Goal: Transaction & Acquisition: Purchase product/service

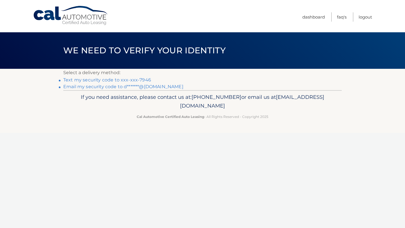
click at [102, 79] on link "Text my security code to xxx-xxx-7946" at bounding box center [107, 79] width 88 height 5
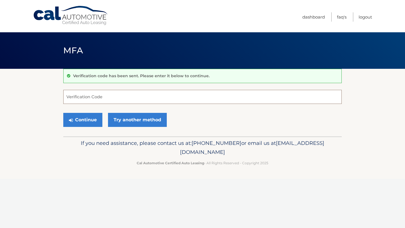
click at [96, 103] on input "Verification Code" at bounding box center [202, 97] width 278 height 14
type input "016961"
click at [89, 113] on button "Continue" at bounding box center [82, 120] width 39 height 14
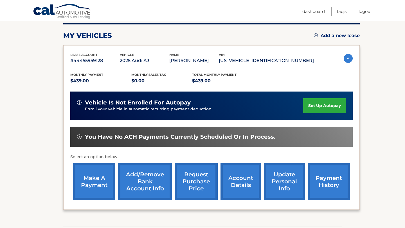
scroll to position [72, 0]
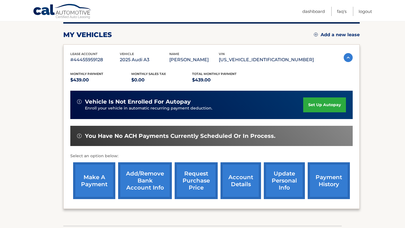
click at [312, 180] on link "payment history" at bounding box center [329, 181] width 42 height 37
click at [101, 179] on link "make a payment" at bounding box center [94, 181] width 42 height 37
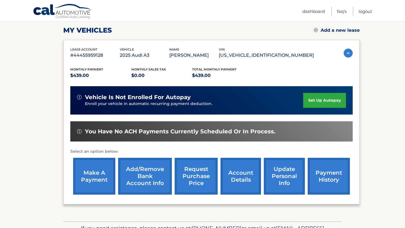
scroll to position [75, 0]
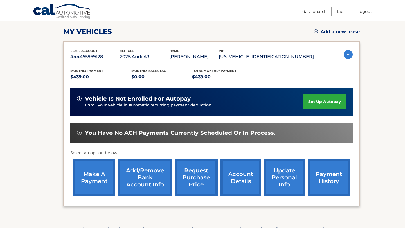
click at [342, 55] on div "lease account #44455959128 vehicle 2025 Audi A3 name DINA BRUTUS vin WAUGUDGY8S…" at bounding box center [211, 54] width 282 height 13
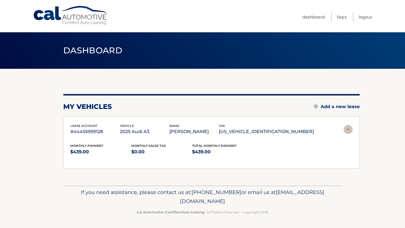
scroll to position [0, 0]
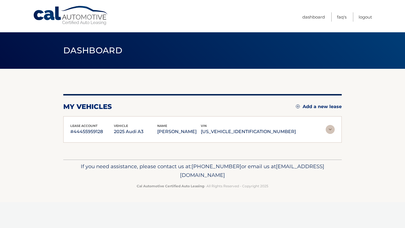
click at [329, 127] on img at bounding box center [330, 129] width 9 height 9
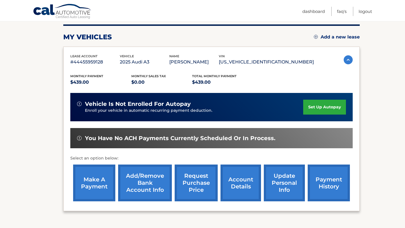
scroll to position [77, 0]
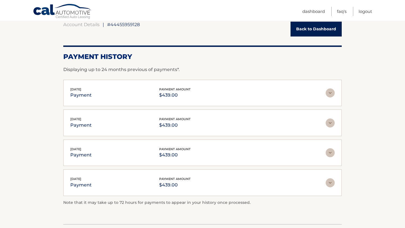
scroll to position [58, 0]
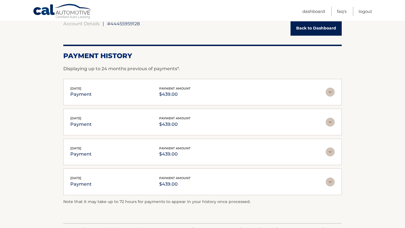
click at [330, 90] on img at bounding box center [330, 92] width 9 height 9
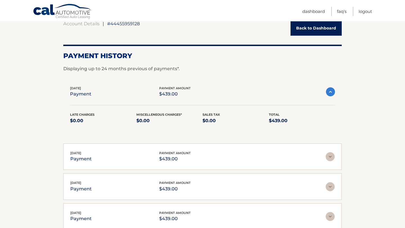
click at [330, 90] on img at bounding box center [330, 91] width 9 height 9
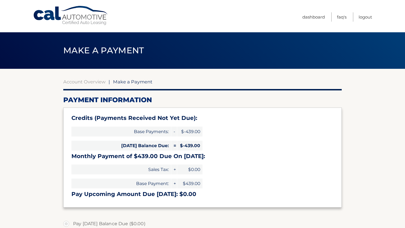
select select "MzQ5NWQ1YmQtYTU5ZC00NjQyLWEwYjYtYzkxNDNhNmY5NmYy"
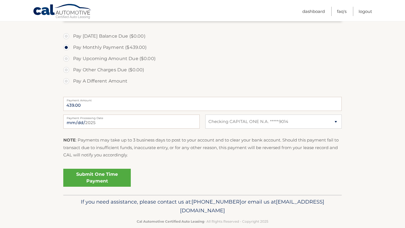
scroll to position [197, 0]
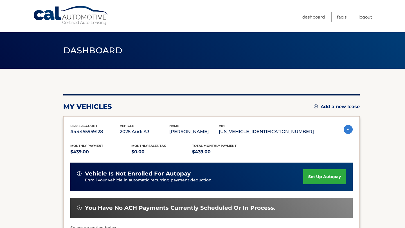
scroll to position [13, 0]
